Goal: Task Accomplishment & Management: Manage account settings

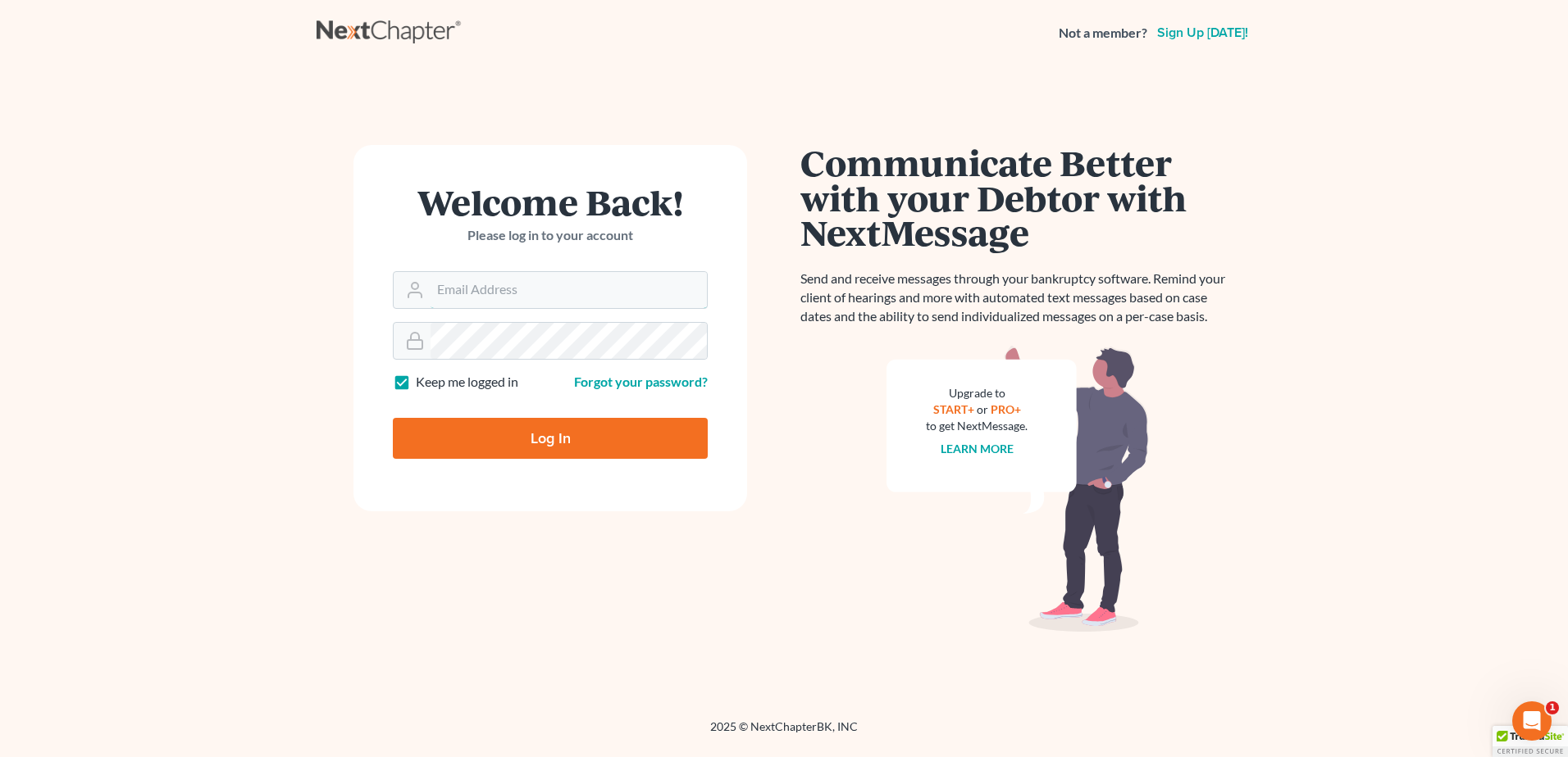
type input "[EMAIL_ADDRESS][DOMAIN_NAME]"
click at [642, 463] on form "Welcome Back! Please log in to your account Email Address [EMAIL_ADDRESS][DOMAI…" at bounding box center [550, 327] width 394 height 366
click at [635, 448] on input "Log In" at bounding box center [550, 438] width 315 height 41
type input "Thinking..."
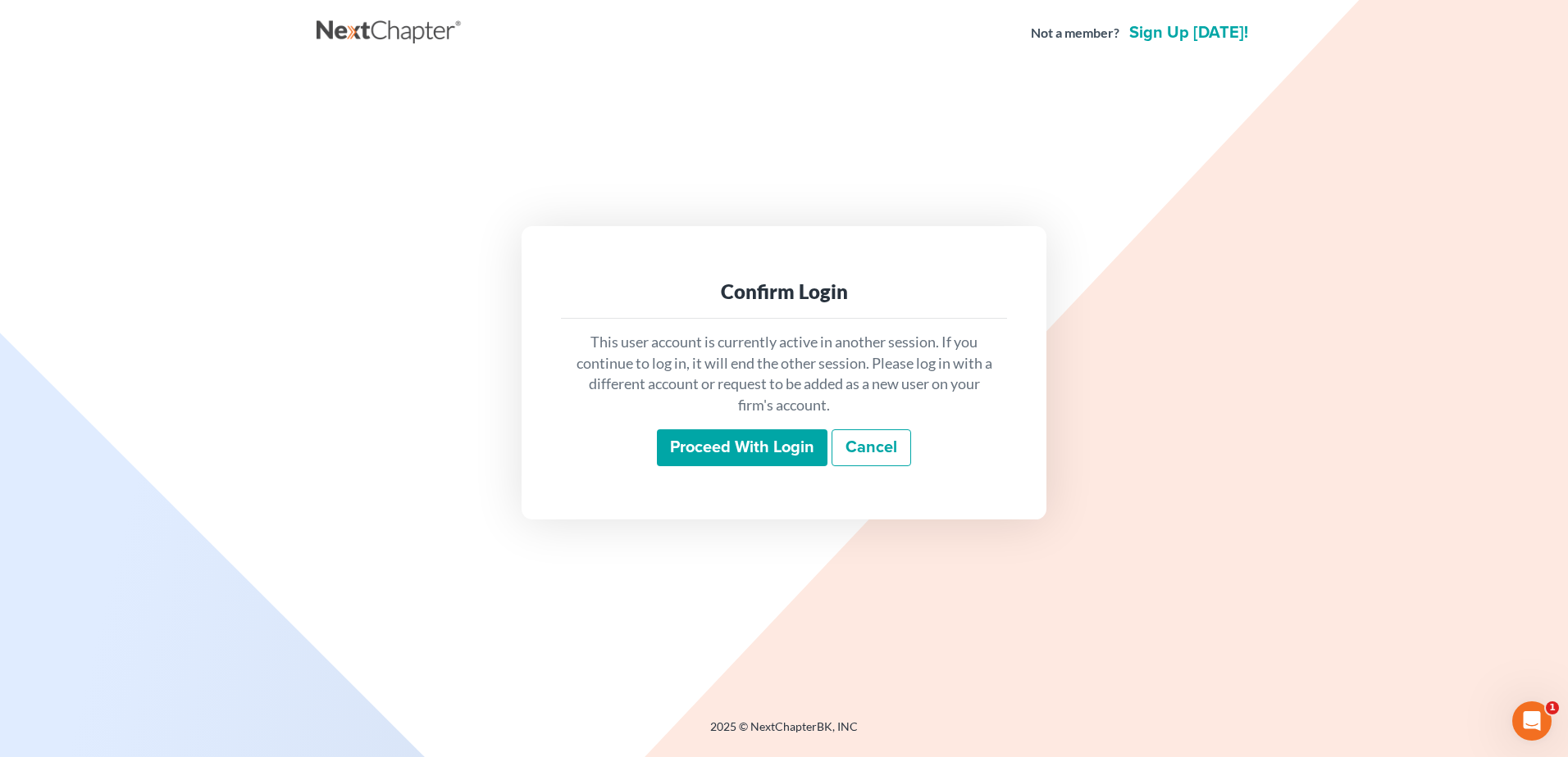
click at [751, 455] on input "Proceed with login" at bounding box center [742, 448] width 171 height 38
